Goal: Navigation & Orientation: Understand site structure

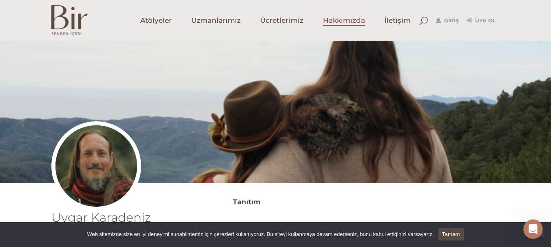
click at [349, 18] on span "Hakkımızda" at bounding box center [344, 20] width 42 height 9
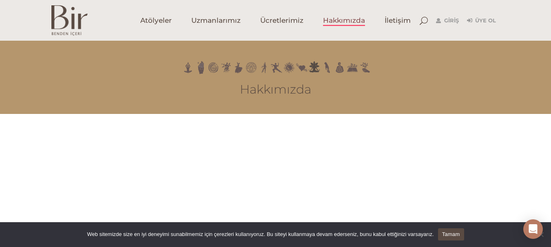
drag, startPoint x: 553, startPoint y: 15, endPoint x: 532, endPoint y: -1, distance: 25.9
click at [268, 18] on span "Ücretlerimiz" at bounding box center [281, 20] width 43 height 9
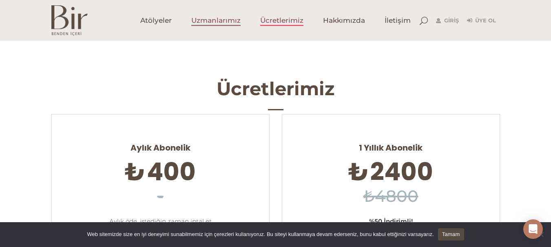
click at [216, 17] on span "Uzmanlarımız" at bounding box center [215, 20] width 49 height 9
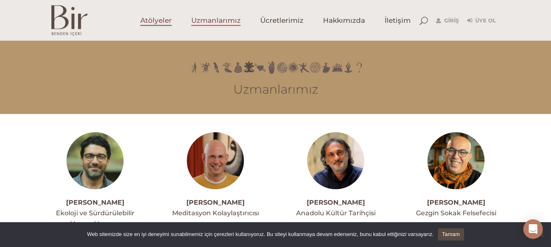
click at [155, 19] on span "Atölyeler" at bounding box center [155, 20] width 31 height 9
